Goal: Find specific page/section: Find specific page/section

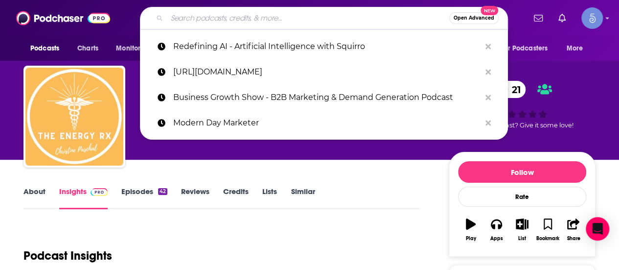
type input "[DEMOGRAPHIC_DATA], Women’s Health & Holistic Success by Harmony Inspired Health"
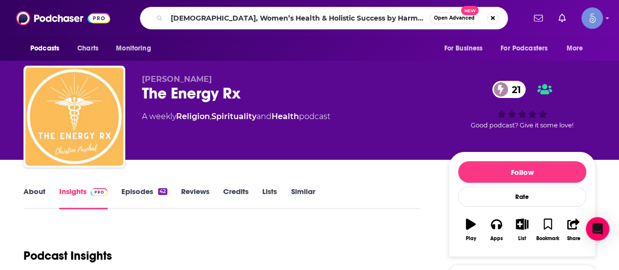
scroll to position [0, 12]
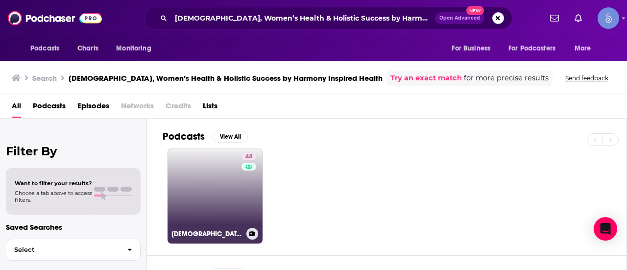
click at [201, 183] on link "44 [DEMOGRAPHIC_DATA], Women’s Health & Holistic Success by Harmony Inspired He…" at bounding box center [214, 195] width 95 height 95
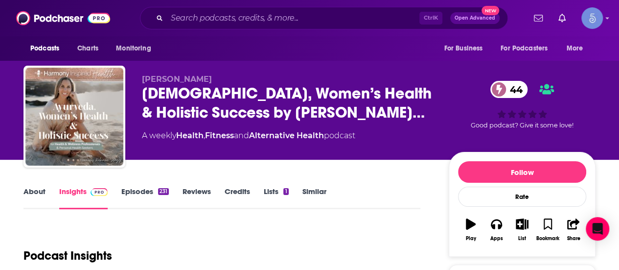
click at [280, 8] on div "Ctrl K Open Advanced New" at bounding box center [324, 18] width 368 height 23
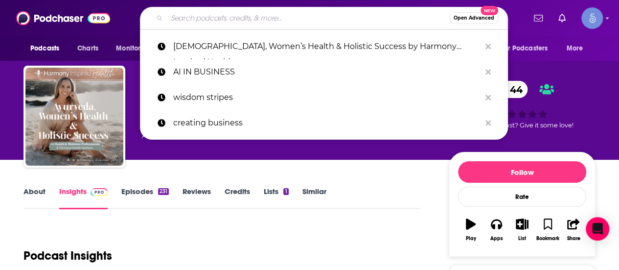
click at [280, 14] on input "Search podcasts, credits, & more..." at bounding box center [308, 18] width 282 height 16
paste input "[DEMOGRAPHIC_DATA], Women’s Health & Holistic Success by Harmony Inspired Health"
type input "[DEMOGRAPHIC_DATA], Women’s Health & Holistic Success by Harmony Inspired Health"
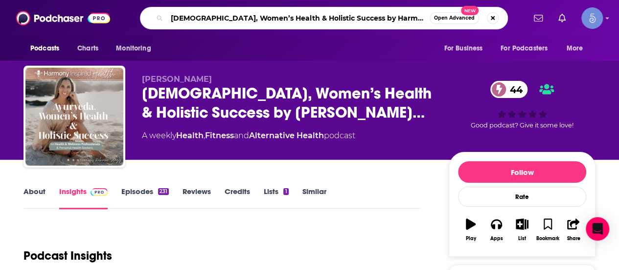
scroll to position [0, 12]
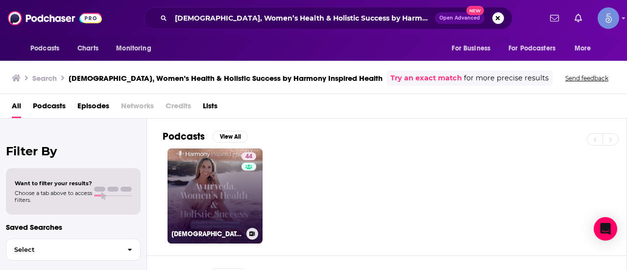
click at [225, 209] on link "44 [DEMOGRAPHIC_DATA], Women’s Health & Holistic Success by Harmony Inspired He…" at bounding box center [214, 195] width 95 height 95
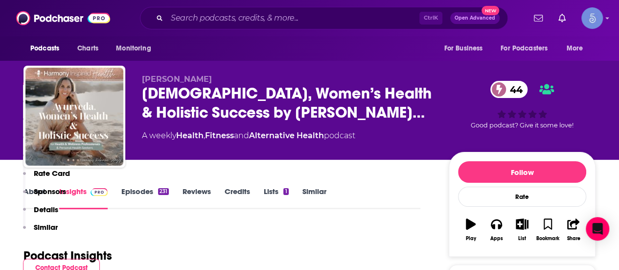
scroll to position [245, 0]
